Goal: Navigation & Orientation: Find specific page/section

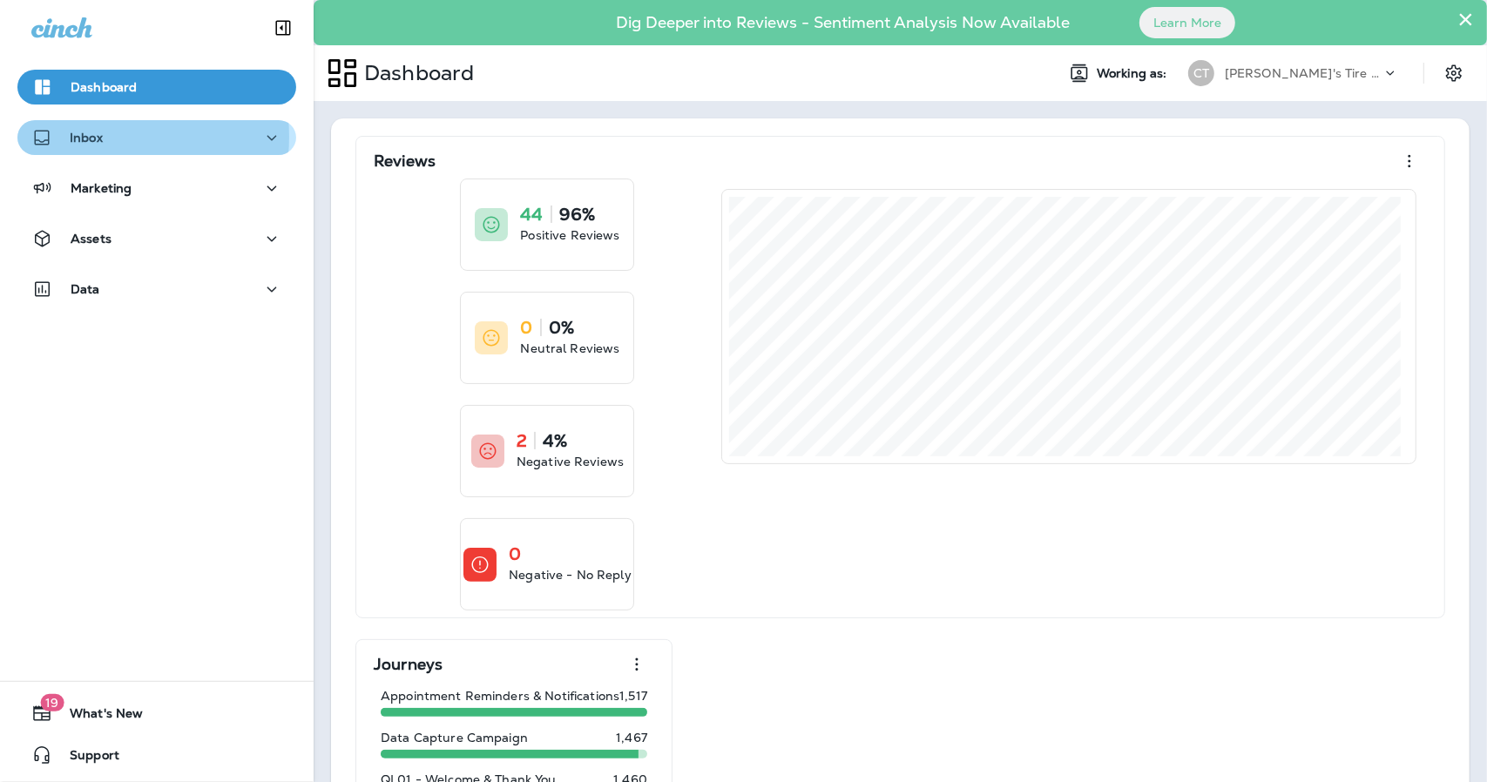
click at [106, 137] on div "Inbox" at bounding box center [156, 138] width 251 height 22
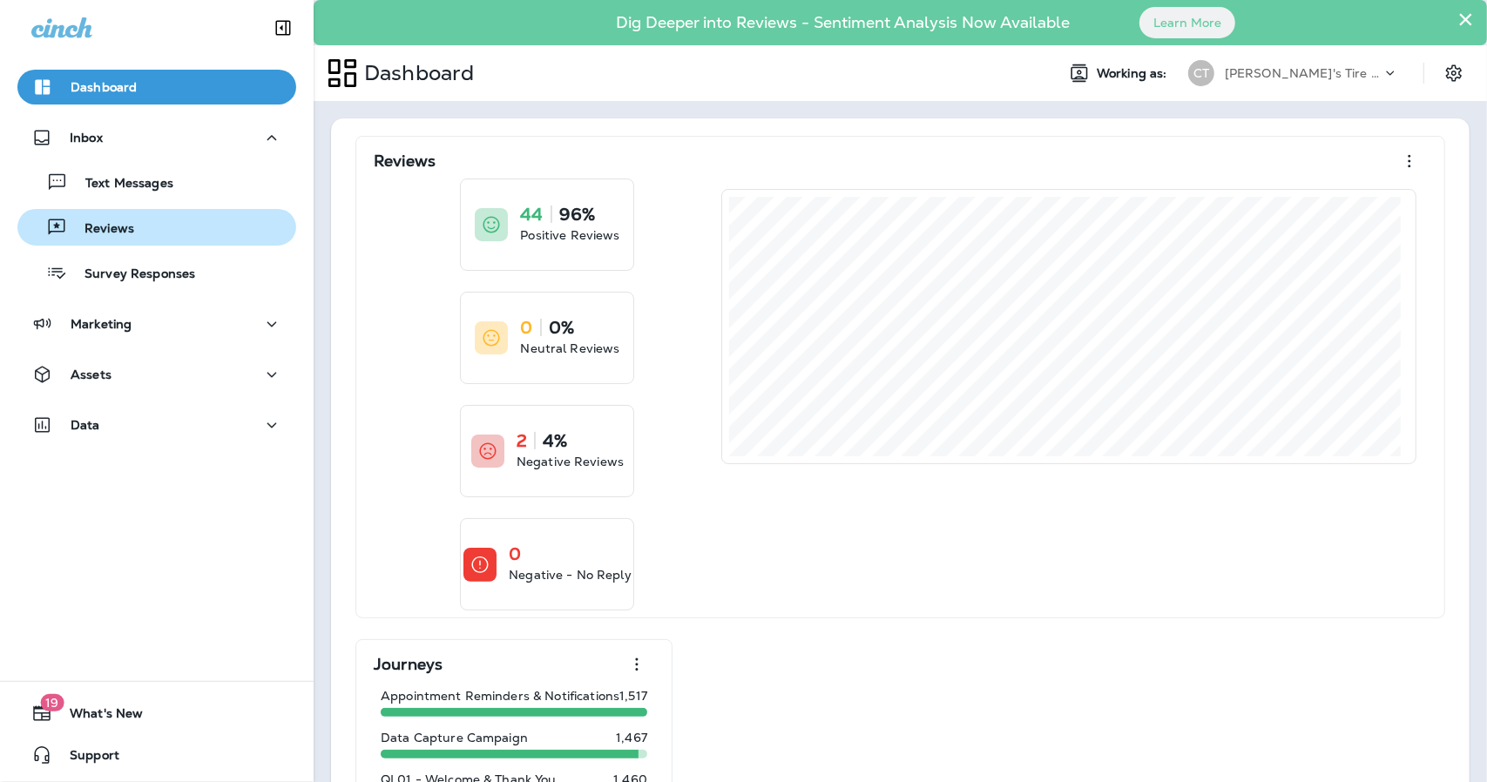
click at [110, 224] on p "Reviews" at bounding box center [100, 229] width 67 height 17
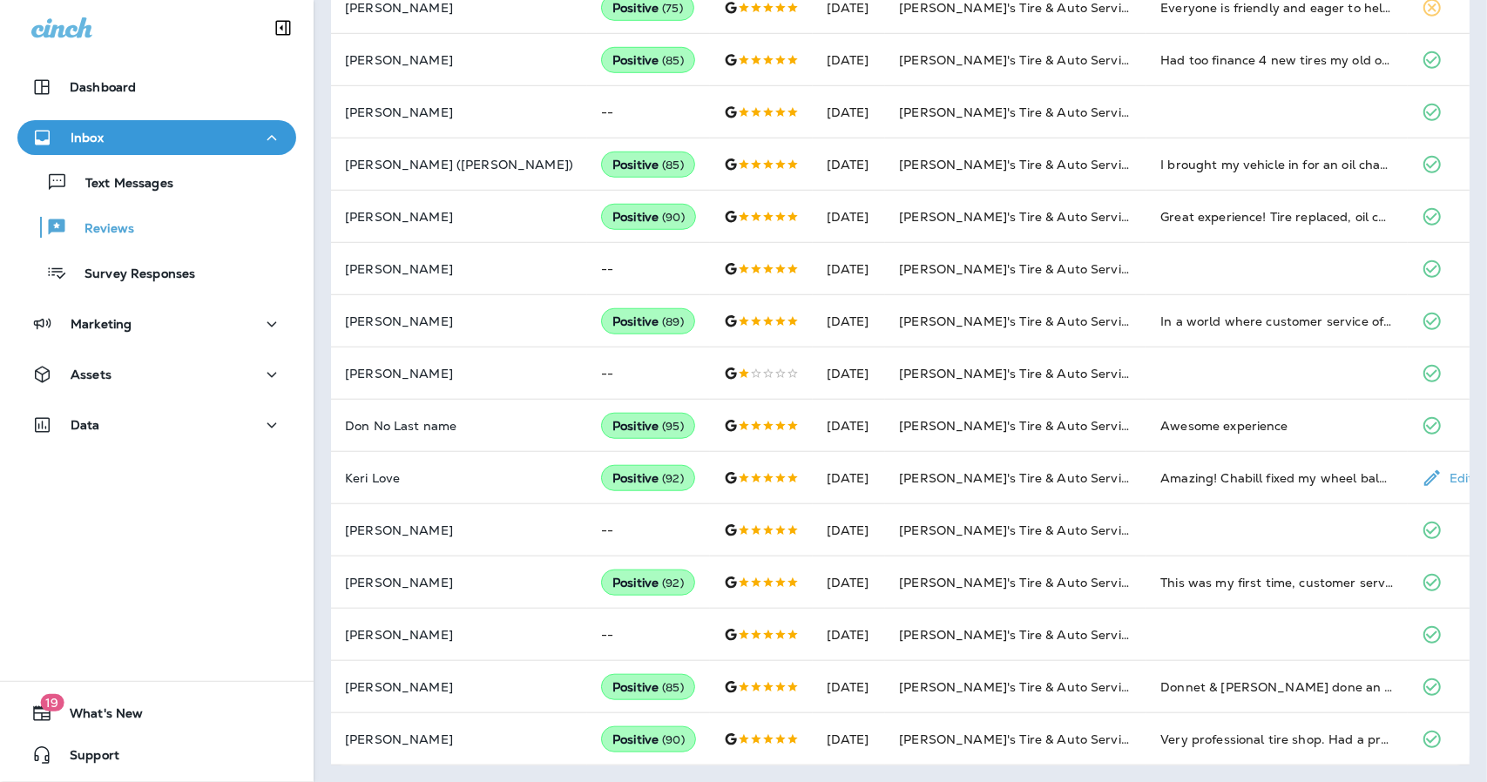
scroll to position [467, 0]
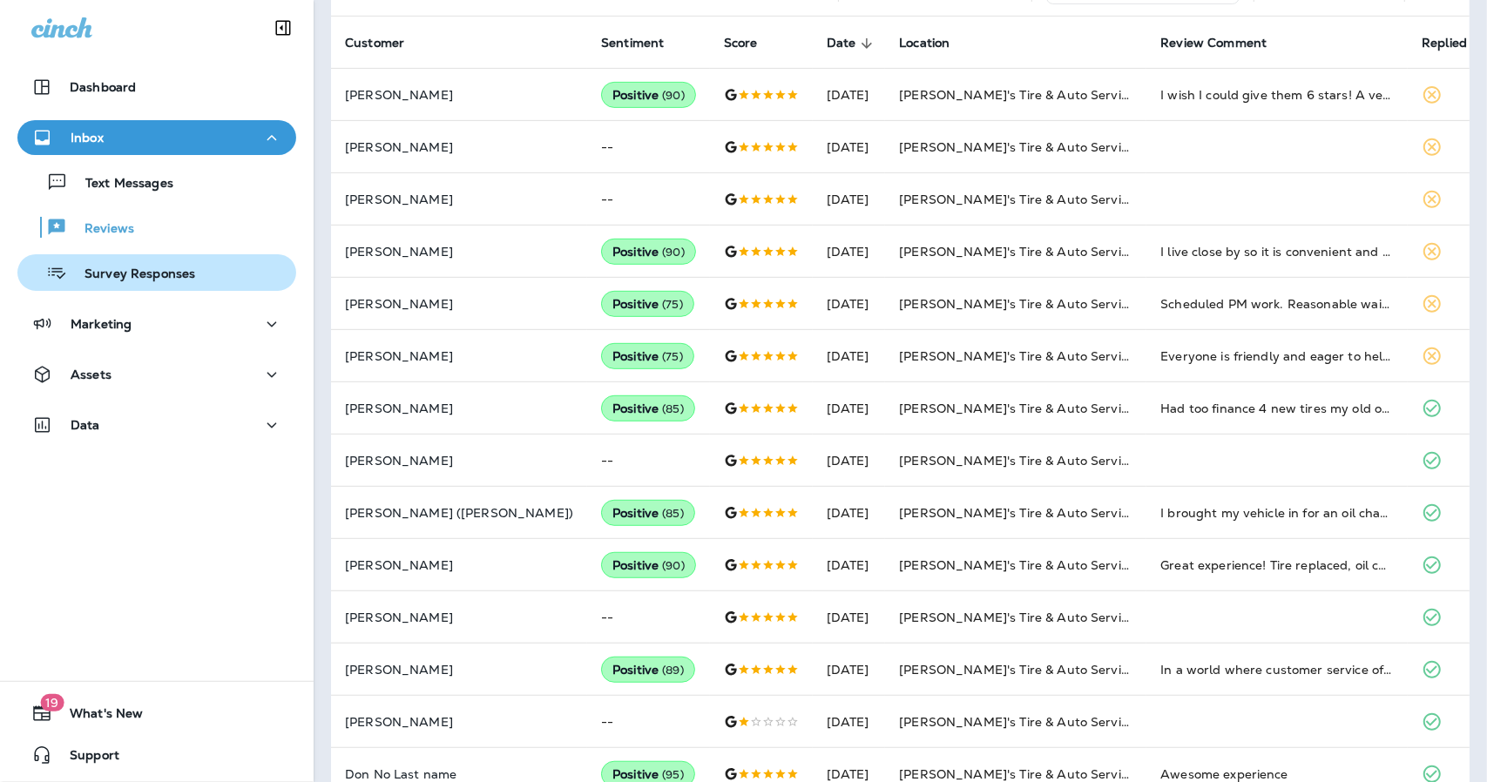
click at [152, 274] on p "Survey Responses" at bounding box center [131, 275] width 128 height 17
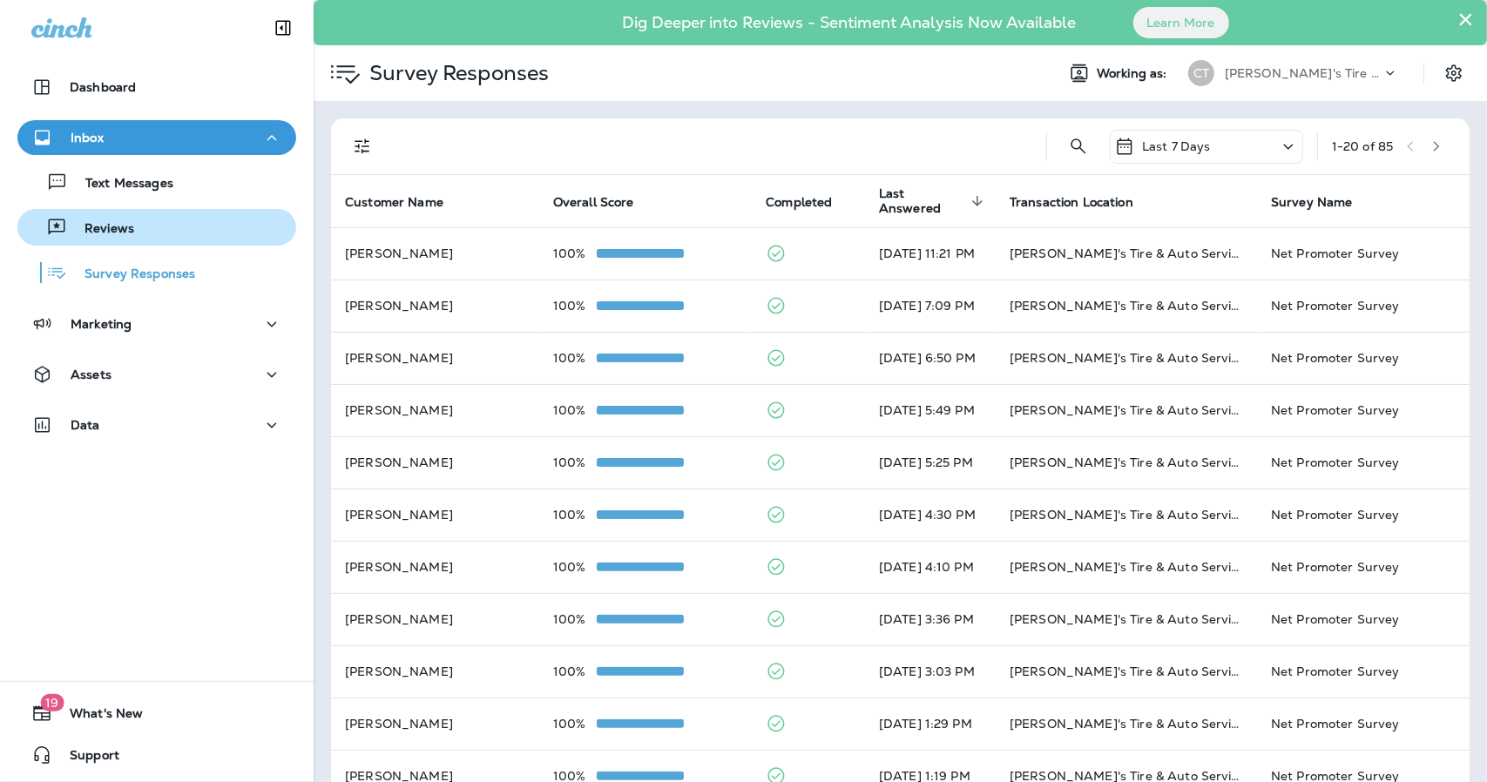
click at [129, 221] on p "Reviews" at bounding box center [100, 229] width 67 height 17
